Goal: Check status: Check status

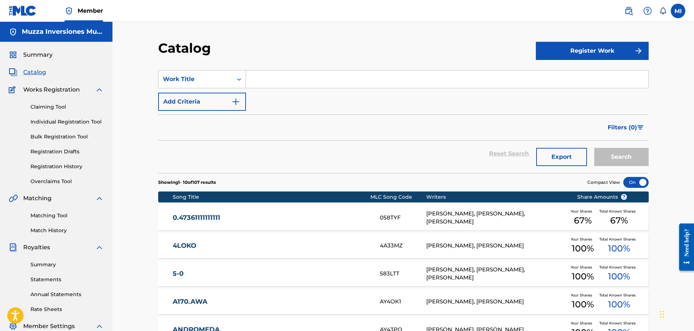
click at [49, 52] on span "Summary" at bounding box center [37, 54] width 29 height 9
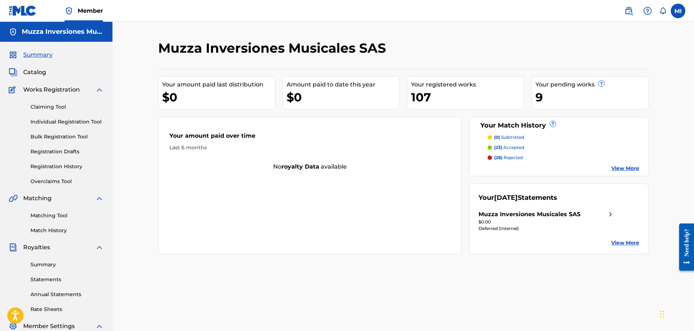
click at [614, 167] on link "View More" at bounding box center [625, 168] width 28 height 8
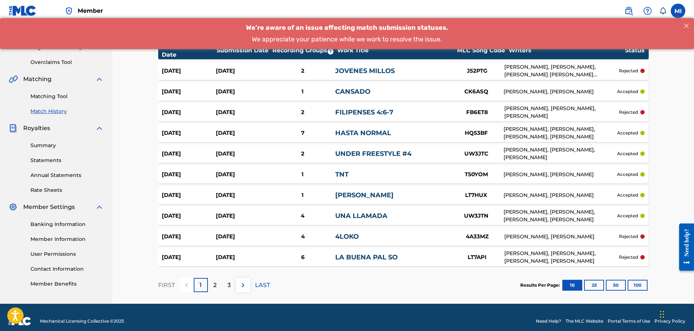
scroll to position [127, 0]
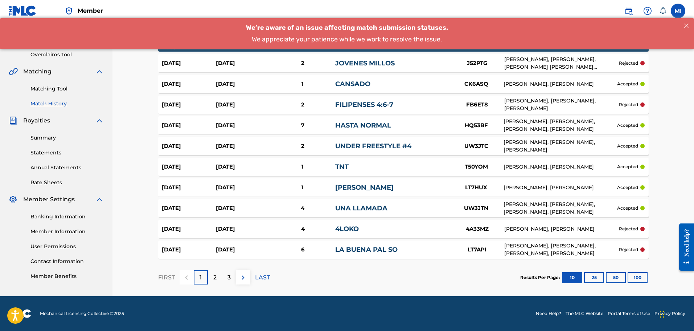
click at [244, 282] on button at bounding box center [243, 277] width 14 height 14
click at [249, 278] on button at bounding box center [243, 277] width 14 height 14
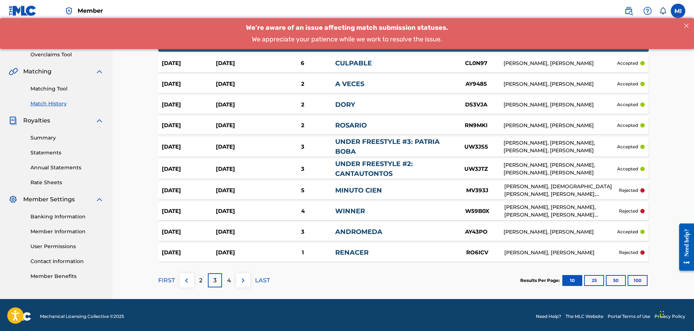
click at [248, 280] on button at bounding box center [243, 280] width 14 height 14
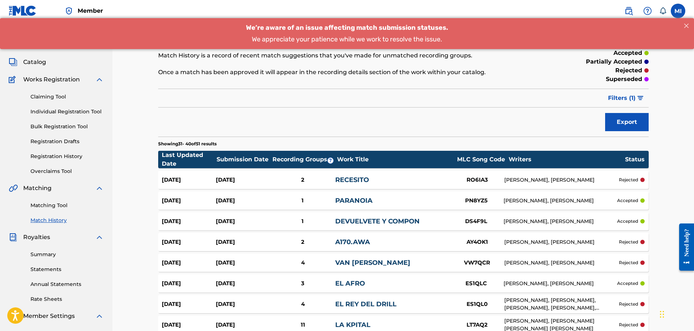
scroll to position [0, 0]
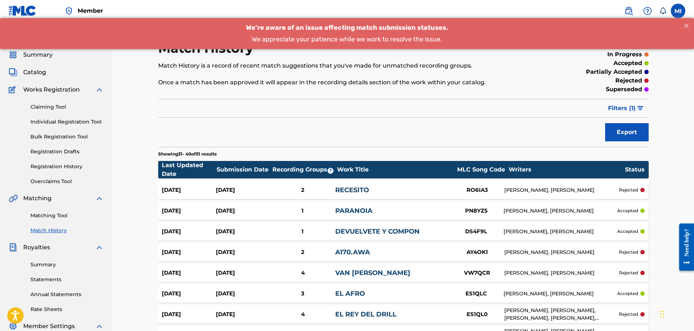
click at [58, 164] on link "Registration History" at bounding box center [66, 167] width 73 height 8
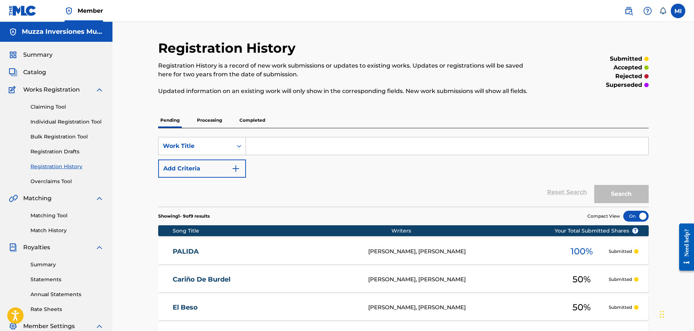
click at [212, 115] on p "Processing" at bounding box center [209, 119] width 29 height 15
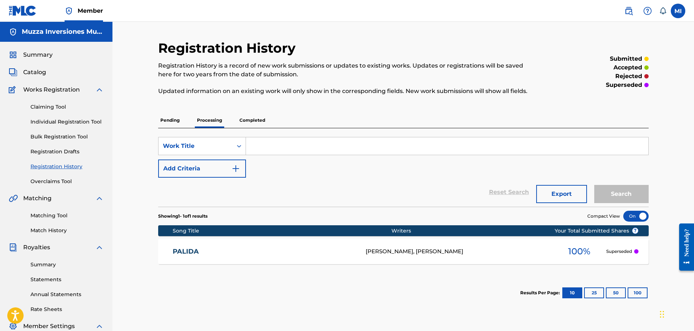
click at [260, 127] on p "Completed" at bounding box center [252, 119] width 30 height 15
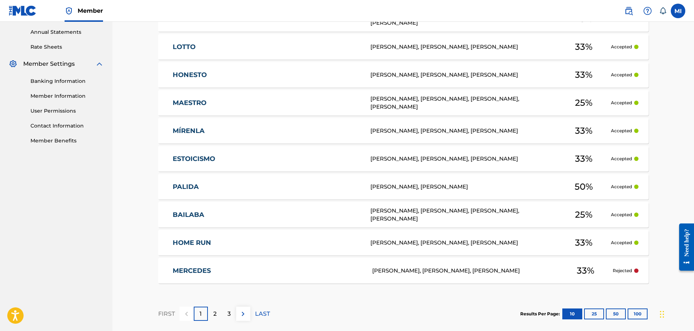
scroll to position [298, 0]
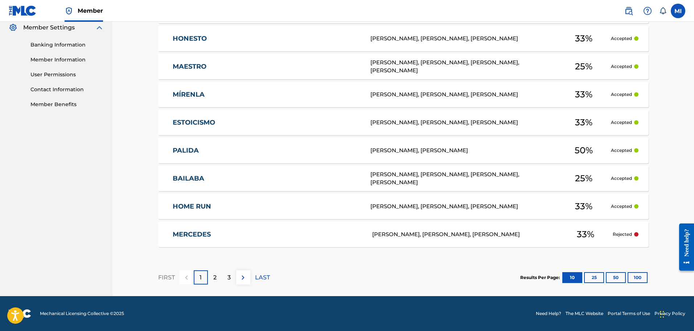
click at [218, 274] on div "2" at bounding box center [215, 277] width 14 height 14
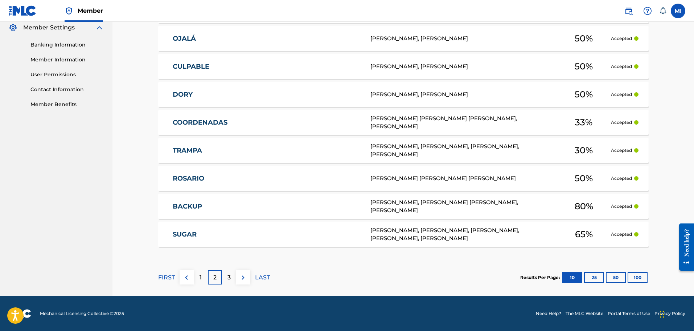
click at [225, 280] on div "3" at bounding box center [229, 277] width 14 height 14
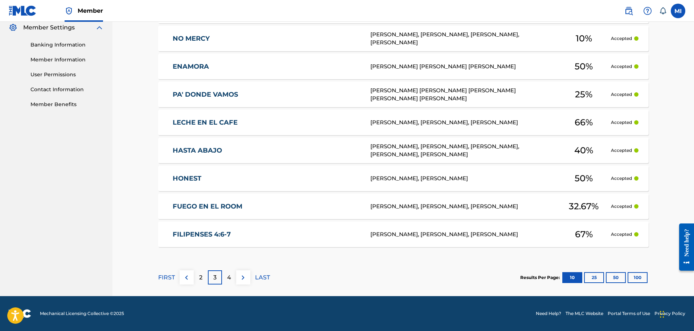
click at [234, 275] on div "4" at bounding box center [229, 277] width 14 height 14
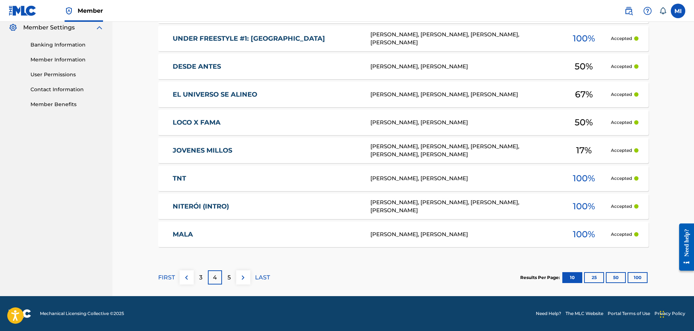
click at [234, 275] on div "5" at bounding box center [229, 277] width 14 height 14
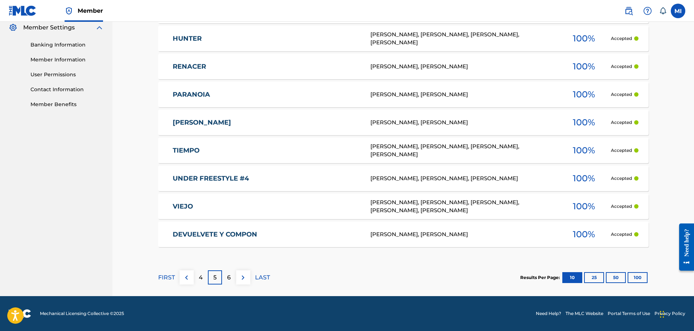
click at [234, 275] on div "6" at bounding box center [229, 277] width 14 height 14
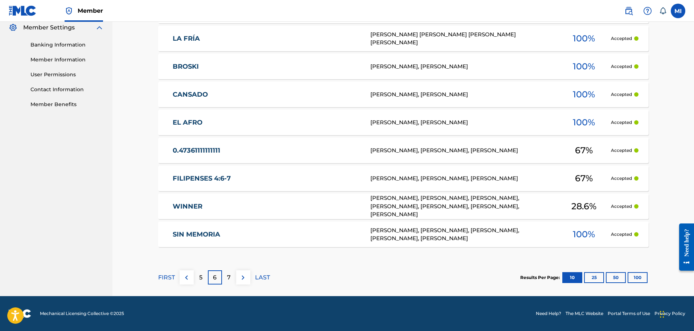
click at [234, 275] on div "7" at bounding box center [229, 277] width 14 height 14
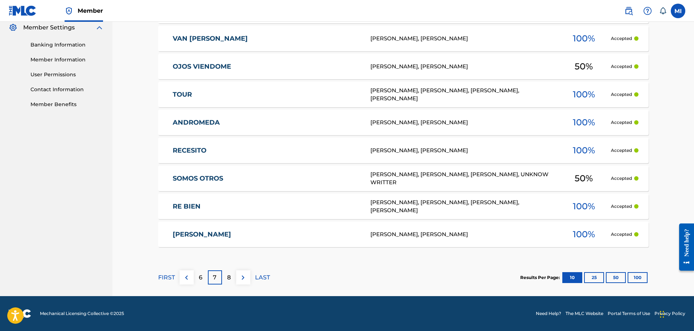
click at [234, 275] on div "8" at bounding box center [229, 277] width 14 height 14
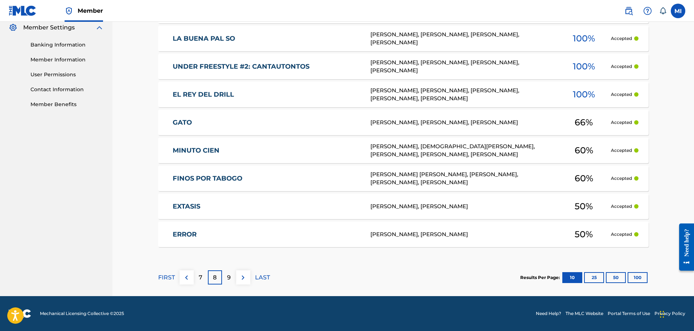
click at [234, 275] on div "9" at bounding box center [229, 277] width 14 height 14
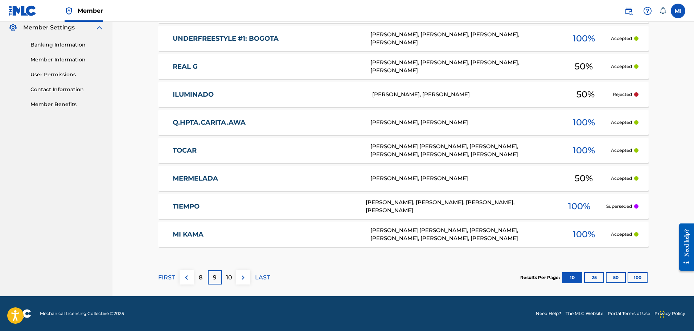
click at [234, 275] on div "10" at bounding box center [229, 277] width 14 height 14
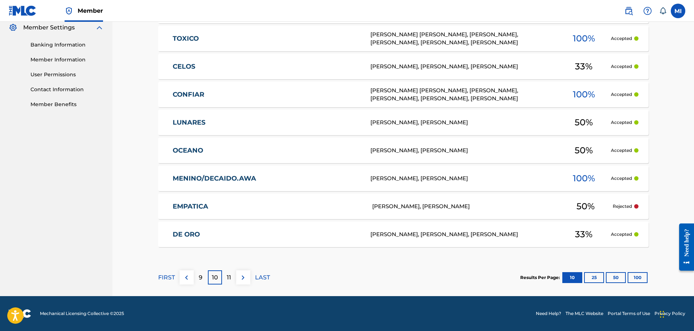
click at [234, 275] on div "11" at bounding box center [229, 277] width 14 height 14
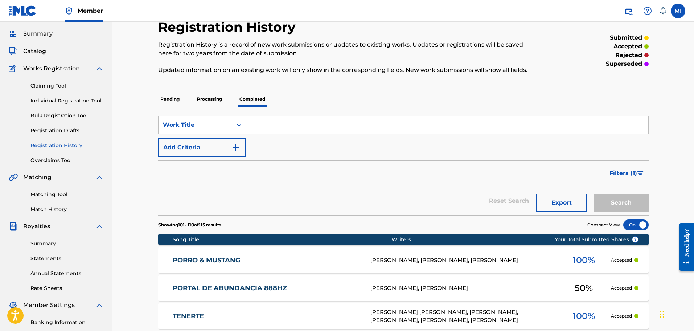
scroll to position [0, 0]
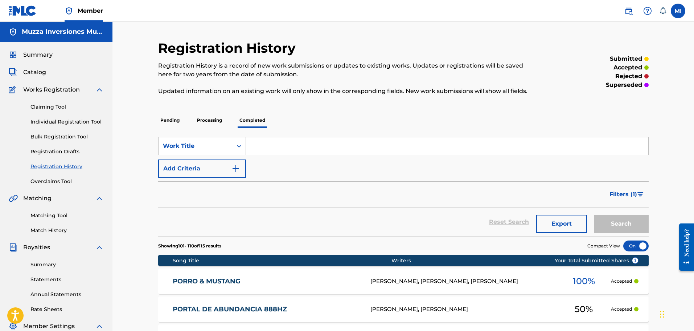
click at [626, 191] on span "Filters ( 1 )" at bounding box center [624, 194] width 28 height 9
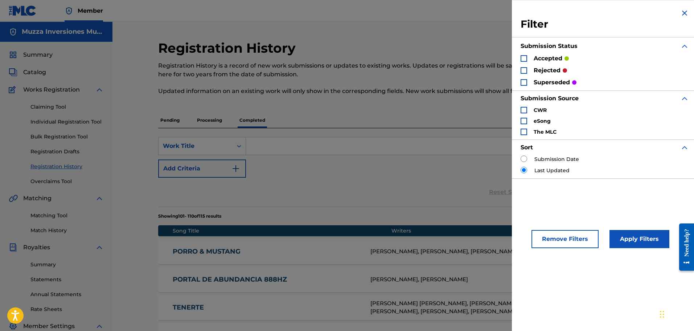
drag, startPoint x: 540, startPoint y: 69, endPoint x: 548, endPoint y: 80, distance: 13.7
click at [539, 69] on p "rejected" at bounding box center [547, 70] width 27 height 9
click at [524, 73] on div "Search Form" at bounding box center [524, 70] width 7 height 7
click at [640, 239] on button "Apply Filters" at bounding box center [640, 239] width 60 height 18
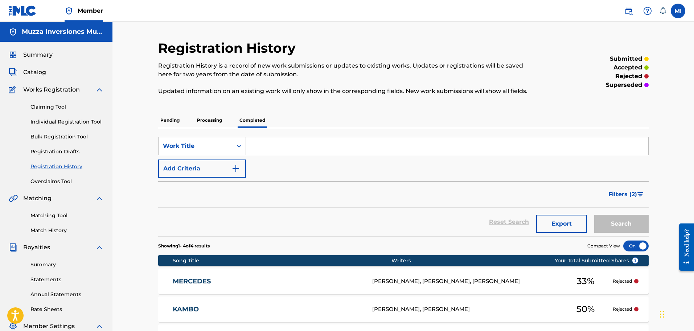
click at [49, 52] on span "Summary" at bounding box center [37, 54] width 29 height 9
